Goal: Information Seeking & Learning: Learn about a topic

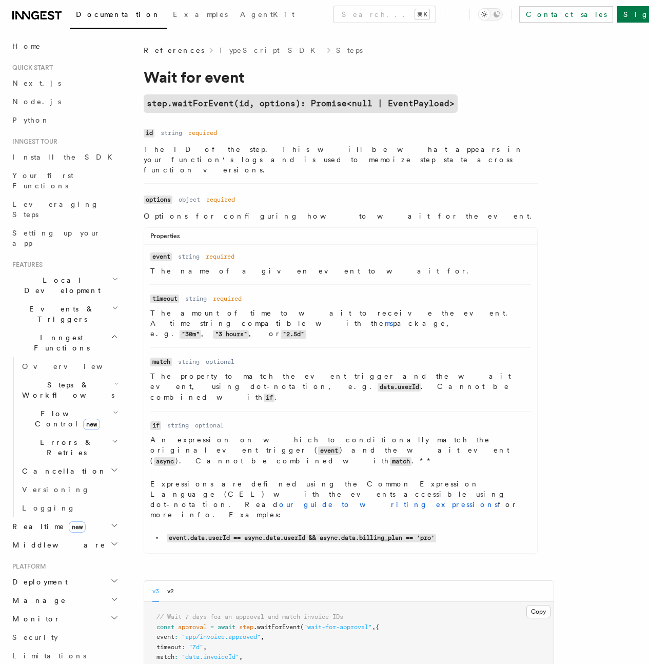
drag, startPoint x: 0, startPoint y: 0, endPoint x: 327, endPoint y: 70, distance: 334.4
click at [327, 70] on h1 "Wait for event" at bounding box center [349, 77] width 411 height 18
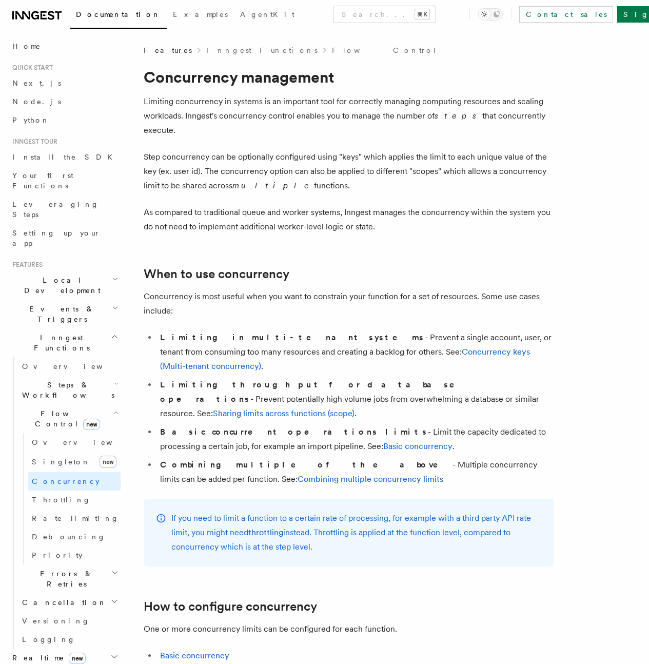
click at [355, 298] on p "Concurrency is most useful when you want to constrain your function for a set o…" at bounding box center [349, 303] width 411 height 29
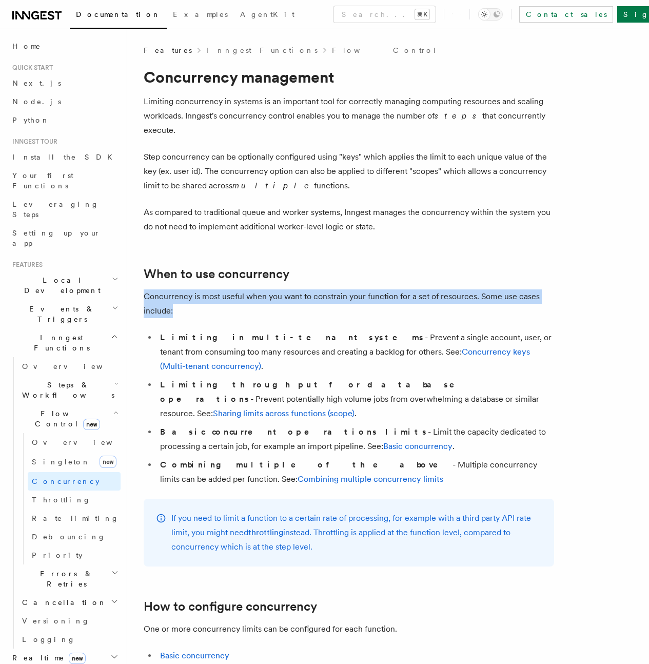
click at [355, 298] on p "Concurrency is most useful when you want to constrain your function for a set o…" at bounding box center [349, 303] width 411 height 29
click at [281, 296] on p "Concurrency is most useful when you want to constrain your function for a set o…" at bounding box center [349, 303] width 411 height 29
